Goal: Information Seeking & Learning: Learn about a topic

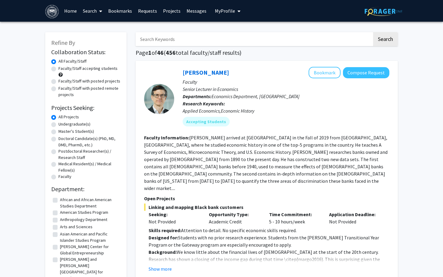
click at [58, 125] on label "Undergraduate(s)" at bounding box center [74, 124] width 32 height 6
click at [58, 125] on input "Undergraduate(s)" at bounding box center [60, 123] width 4 height 4
radio input "true"
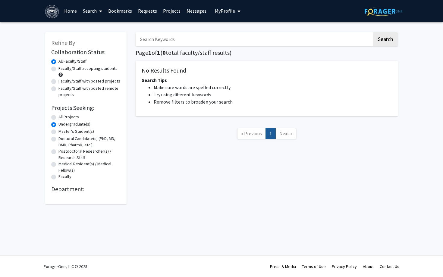
click at [58, 89] on label "Faculty/Staff with posted remote projects" at bounding box center [89, 91] width 62 height 13
click at [58, 89] on input "Faculty/Staff with posted remote projects" at bounding box center [60, 87] width 4 height 4
radio input "true"
click at [58, 82] on label "Faculty/Staff with posted projects" at bounding box center [89, 81] width 62 height 6
click at [58, 82] on input "Faculty/Staff with posted projects" at bounding box center [60, 80] width 4 height 4
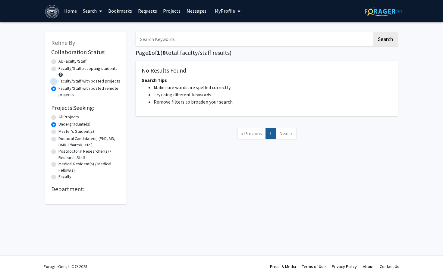
radio input "true"
click at [55, 71] on div "Faculty/Staff accepting students" at bounding box center [85, 71] width 69 height 13
click at [55, 64] on div "All Faculty/Staff" at bounding box center [85, 61] width 69 height 7
click at [58, 62] on label "All Faculty/Staff" at bounding box center [72, 61] width 28 height 6
click at [58, 62] on input "All Faculty/Staff" at bounding box center [60, 60] width 4 height 4
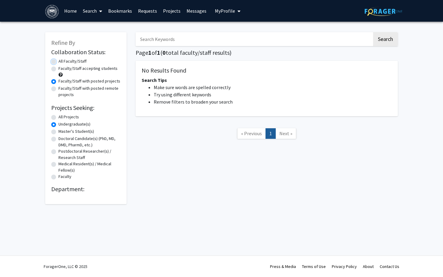
radio input "true"
click at [54, 121] on div "All Projects" at bounding box center [85, 117] width 69 height 7
click at [58, 118] on label "All Projects" at bounding box center [68, 117] width 20 height 6
click at [58, 118] on input "All Projects" at bounding box center [60, 116] width 4 height 4
radio input "true"
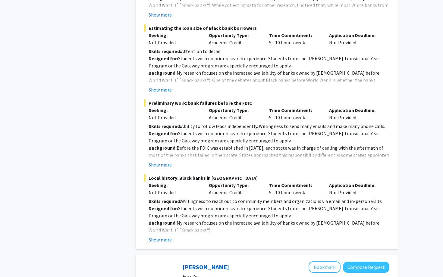
scroll to position [417, 0]
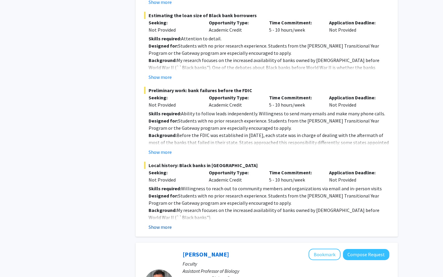
click at [166, 223] on button "Show more" at bounding box center [159, 226] width 23 height 7
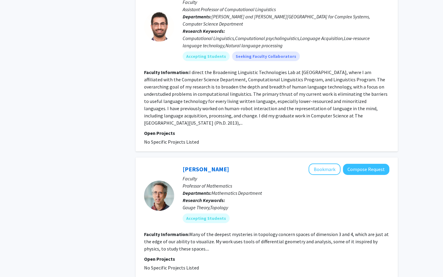
scroll to position [1879, 0]
